Goal: Task Accomplishment & Management: Use online tool/utility

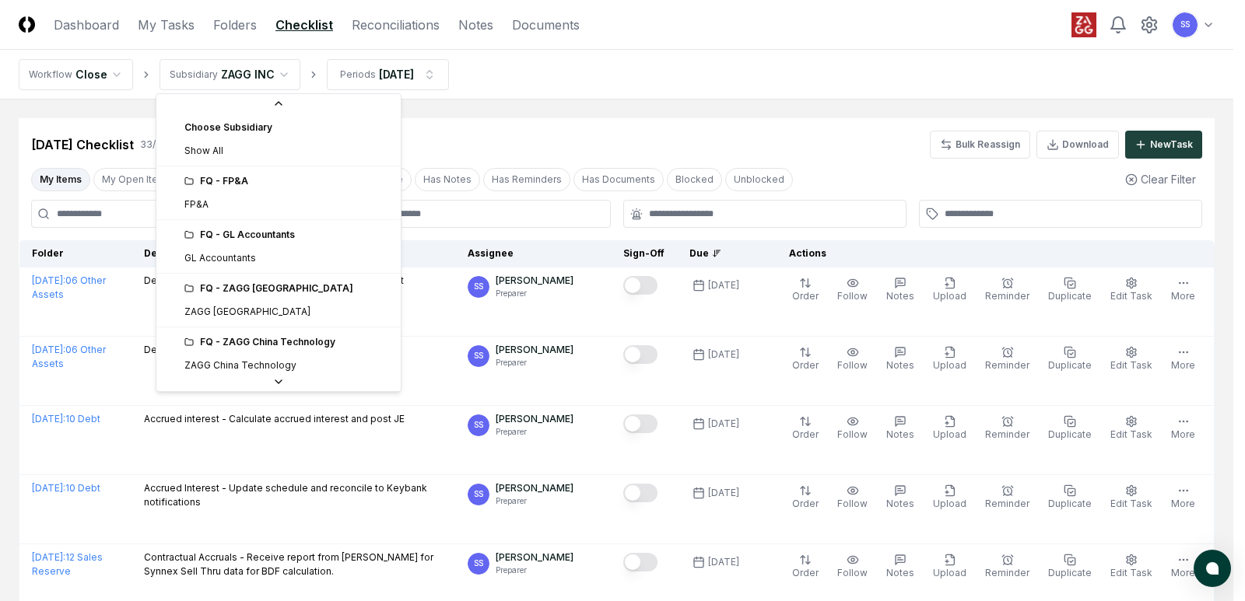
scroll to position [166, 0]
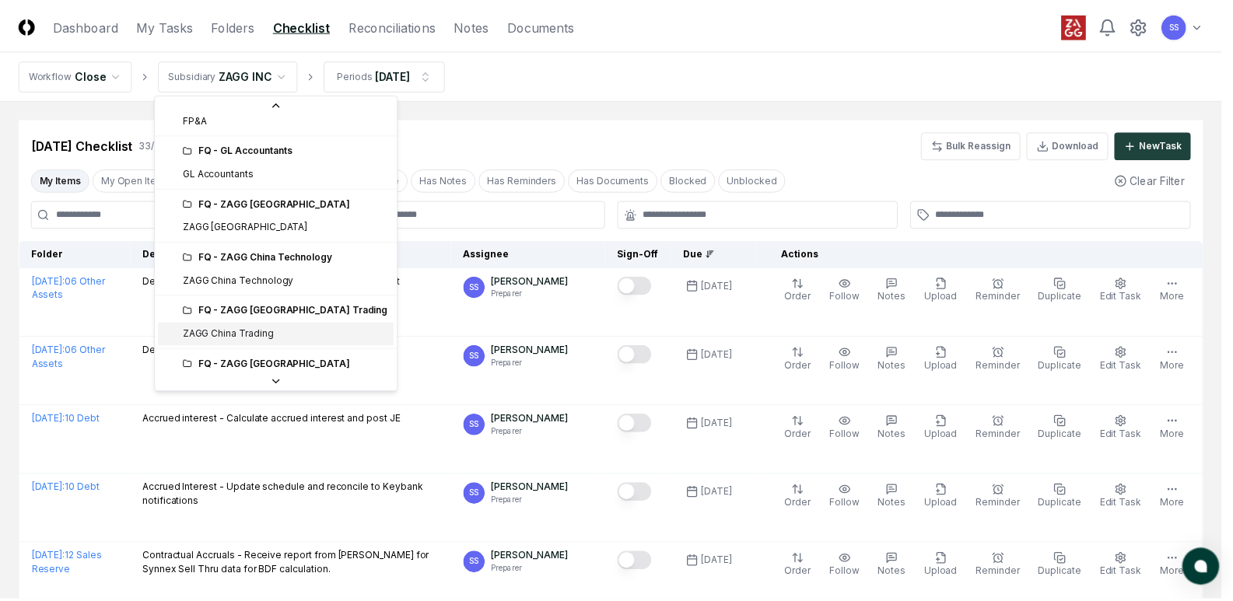
scroll to position [0, 0]
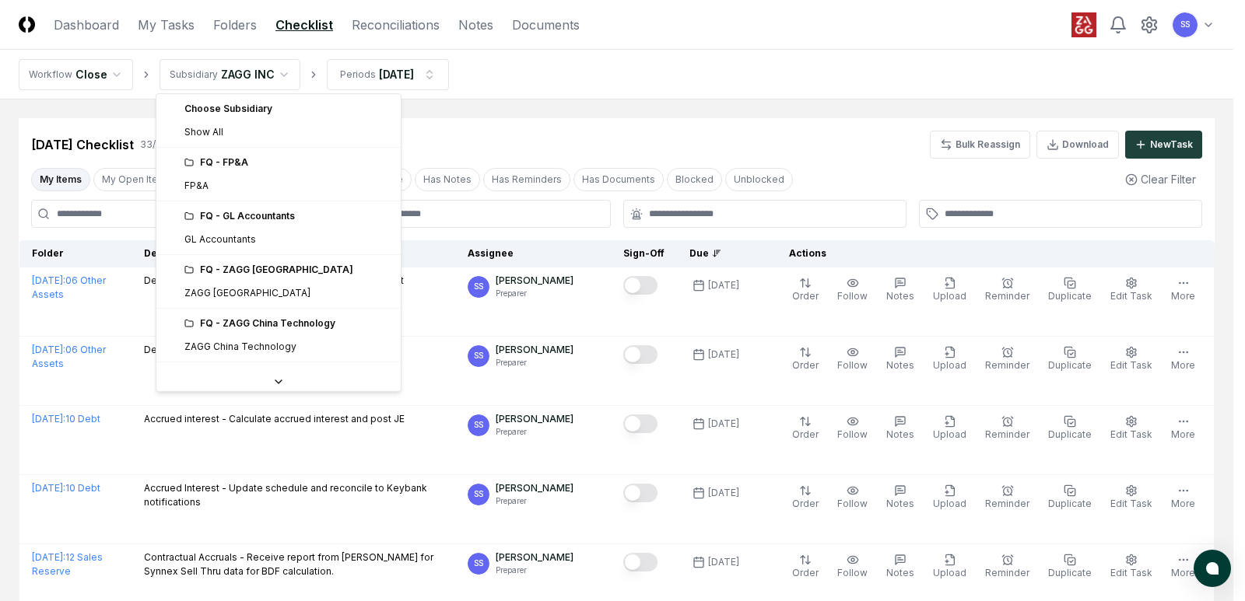
click at [241, 220] on div "FQ - GL Accountants" at bounding box center [287, 216] width 207 height 14
